Goal: Information Seeking & Learning: Learn about a topic

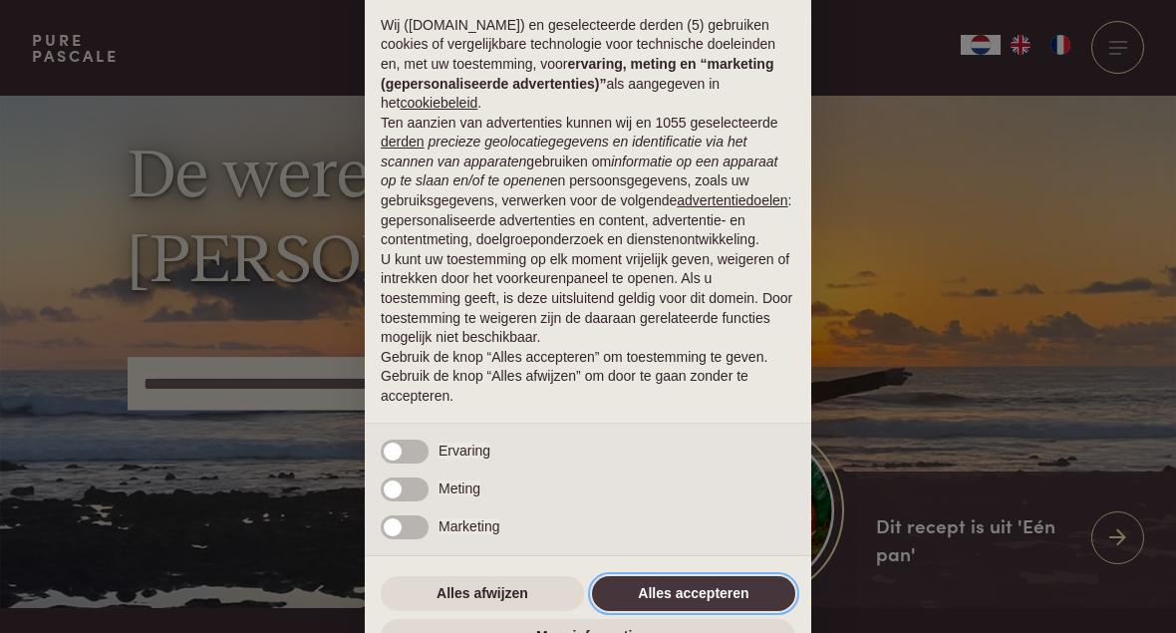
click at [699, 597] on button "Alles accepteren" at bounding box center [693, 594] width 203 height 36
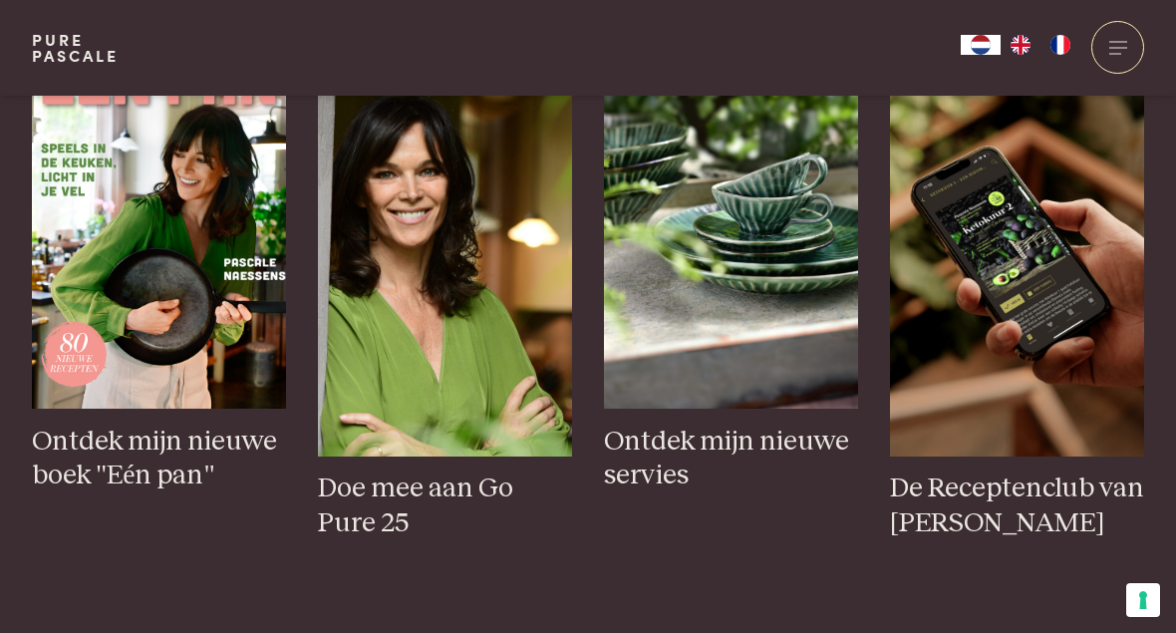
scroll to position [752, 0]
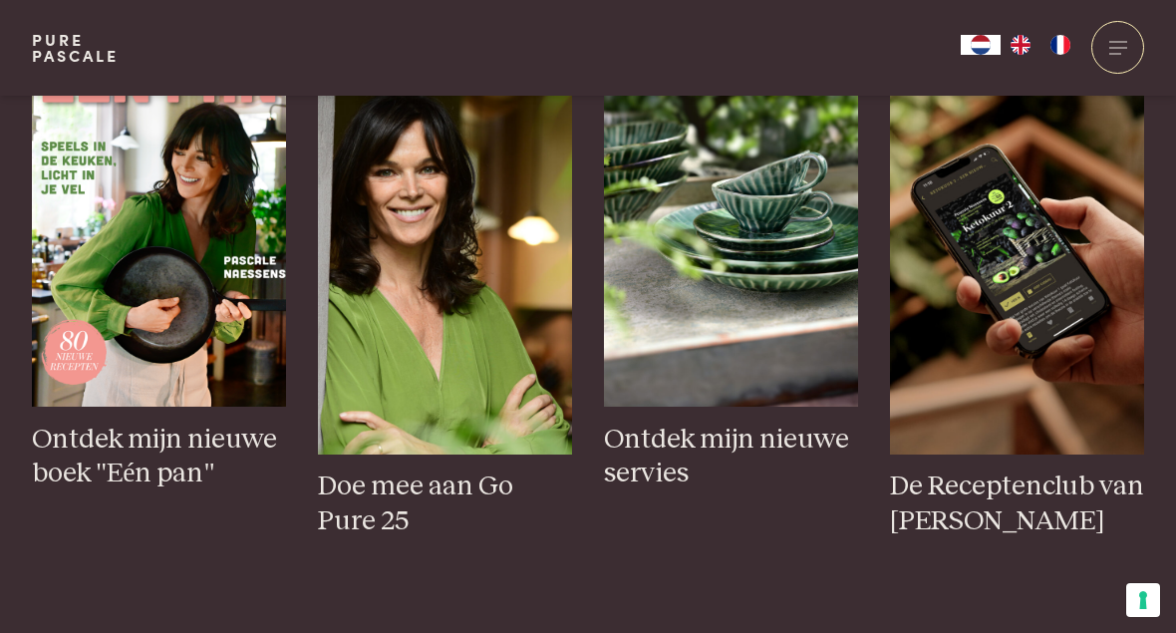
click at [154, 491] on h3 "Ontdek mijn nieuwe boek "Eén pan"" at bounding box center [159, 457] width 254 height 69
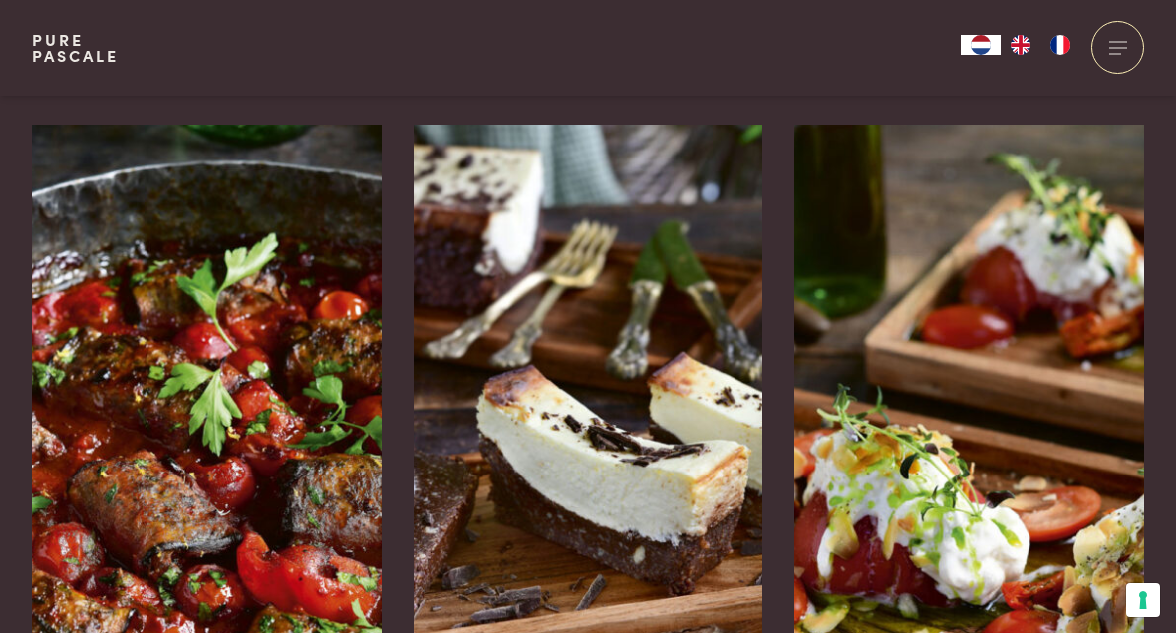
scroll to position [3107, 0]
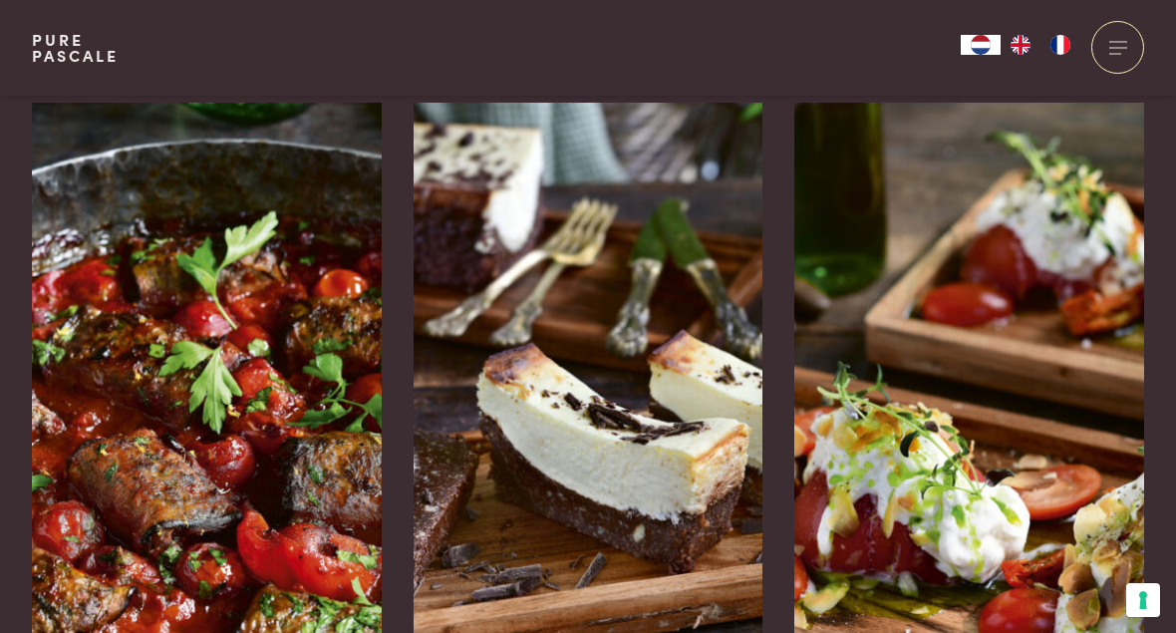
click at [259, 498] on img at bounding box center [207, 402] width 350 height 598
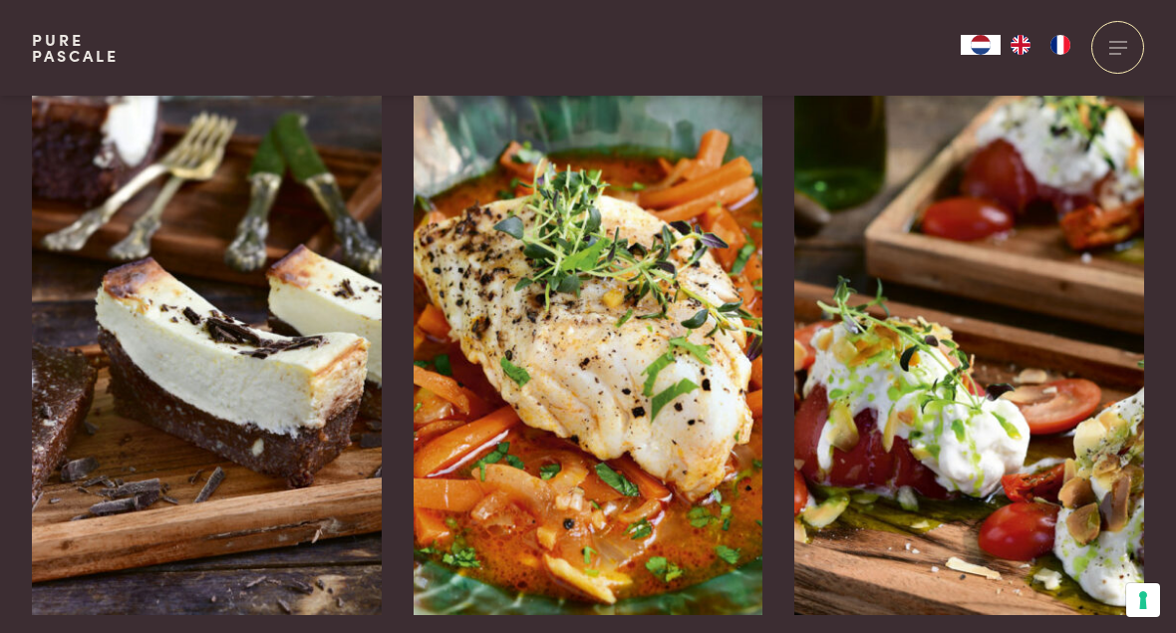
scroll to position [5067, 0]
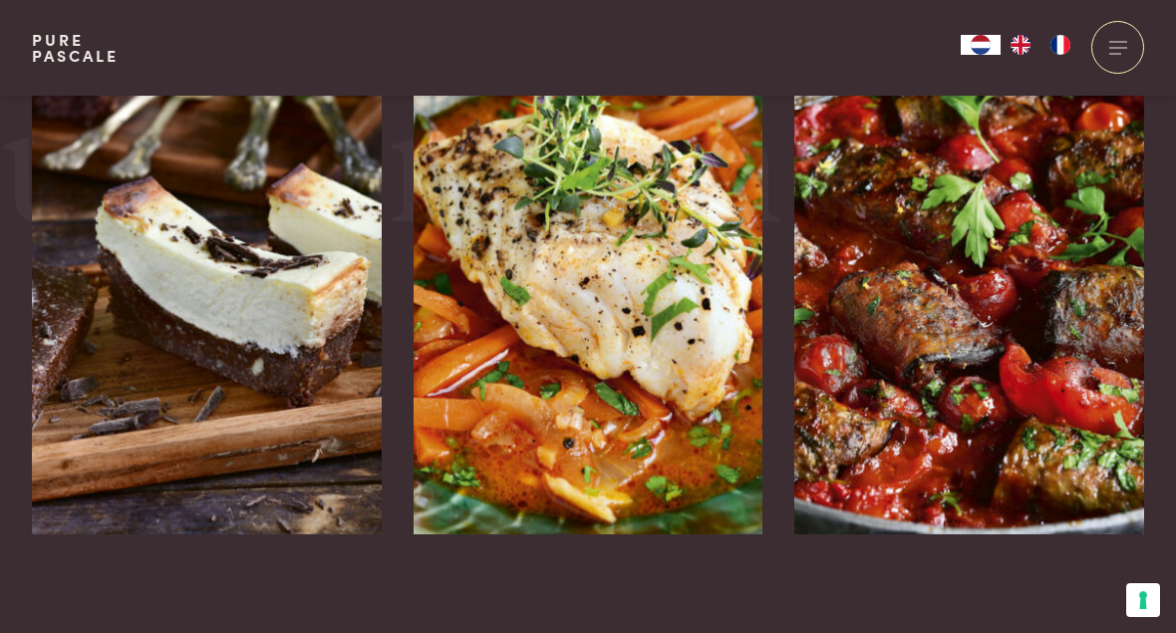
scroll to position [4459, 0]
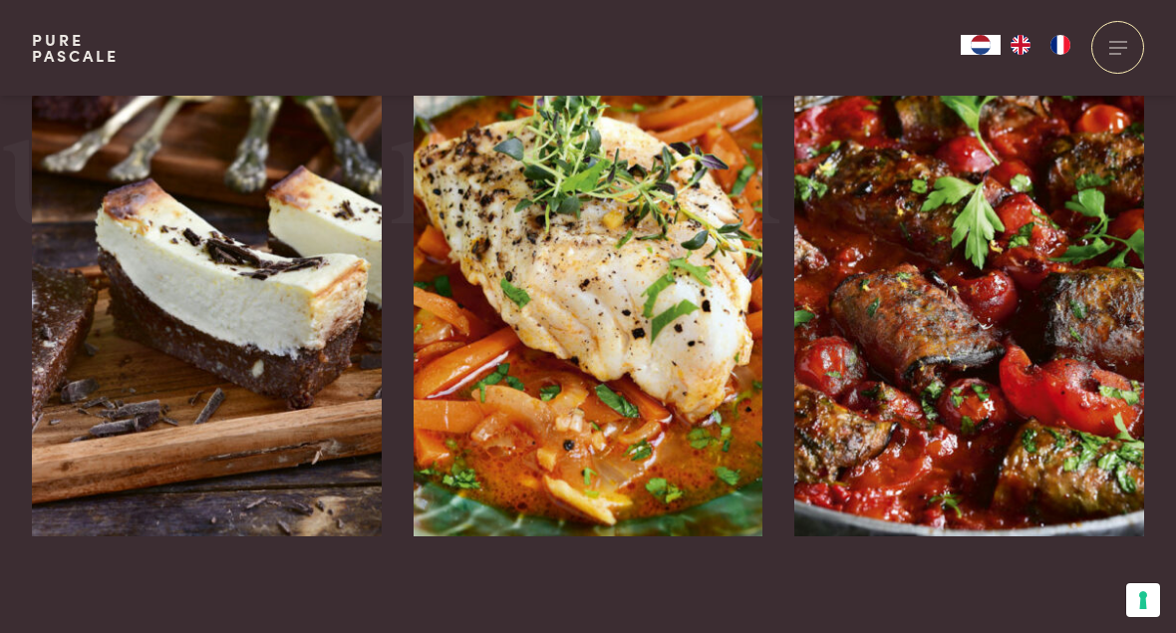
click at [258, 375] on img at bounding box center [207, 237] width 350 height 598
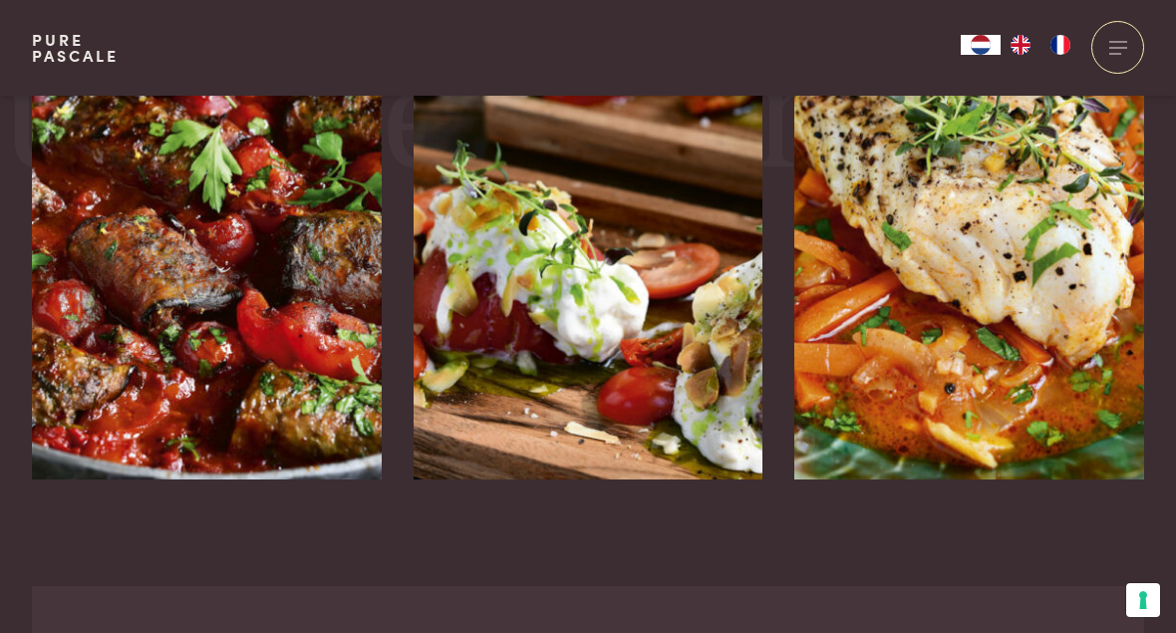
scroll to position [4641, 0]
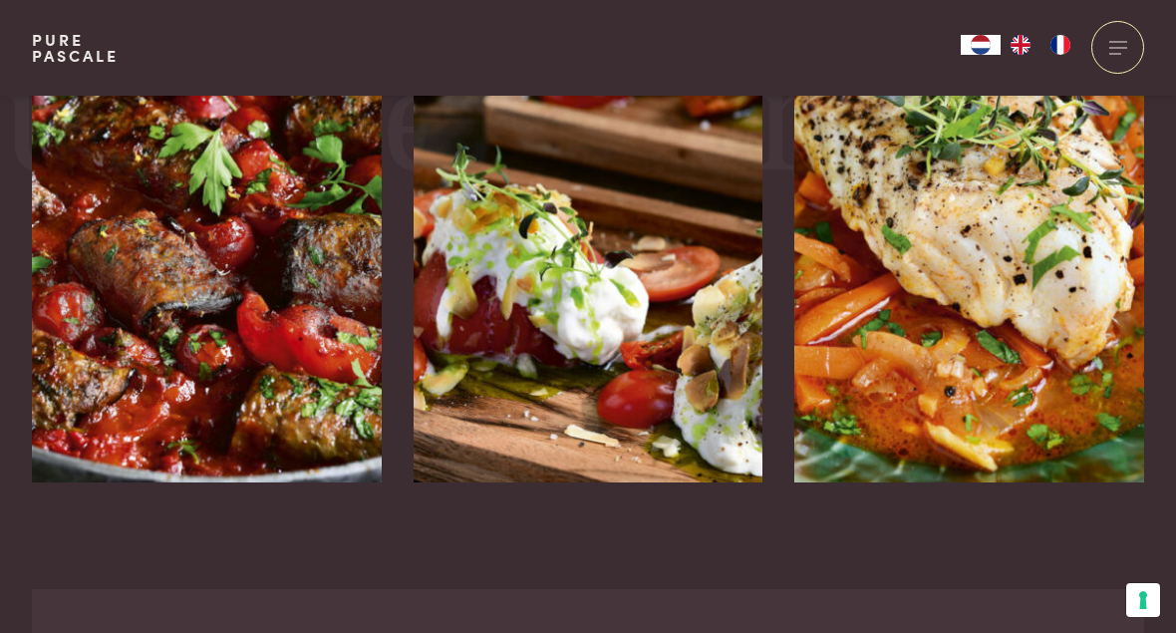
click at [1022, 291] on img at bounding box center [969, 183] width 350 height 598
click at [921, 194] on img at bounding box center [969, 183] width 350 height 598
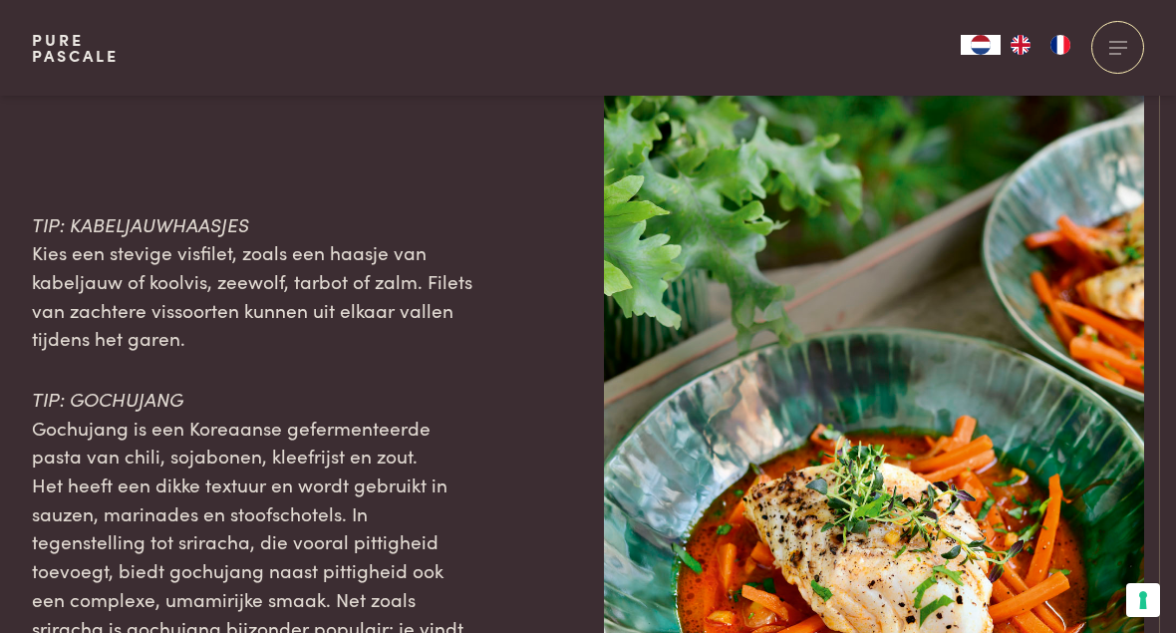
scroll to position [3171, 0]
